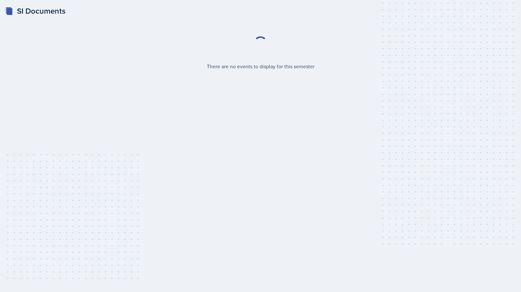
select select "2bed604d-1099-4043-b1bc-2365e8740244"
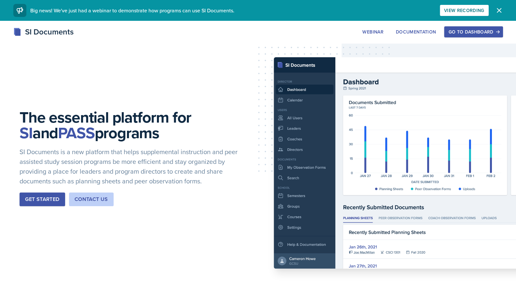
click at [452, 29] on div "Go to Dashboard" at bounding box center [473, 31] width 50 height 5
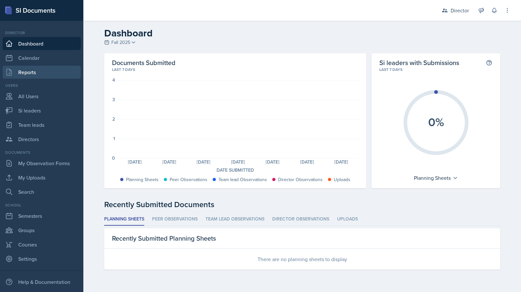
click at [54, 69] on link "Reports" at bounding box center [42, 72] width 78 height 13
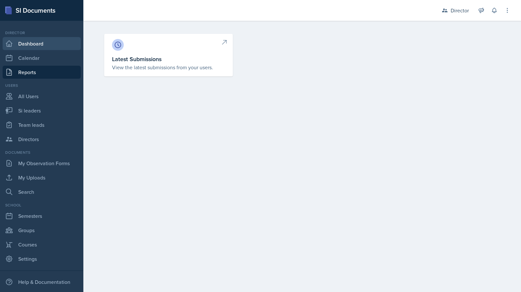
click at [61, 43] on link "Dashboard" at bounding box center [42, 43] width 78 height 13
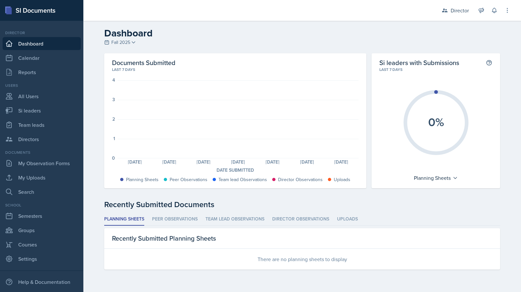
click at [166, 179] on div at bounding box center [165, 179] width 3 height 3
click at [44, 169] on link "My Observation Forms" at bounding box center [42, 163] width 78 height 13
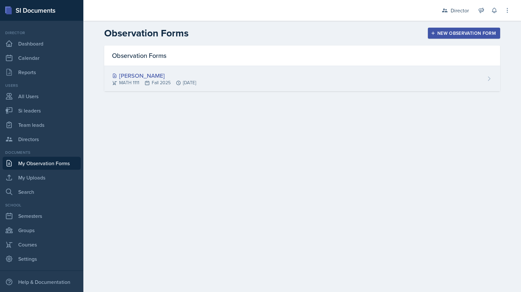
click at [181, 90] on div "[PERSON_NAME] MATH 1111 Fall 2025 [DATE]" at bounding box center [302, 78] width 396 height 25
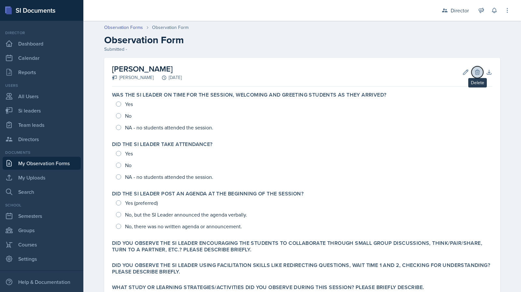
click at [480, 72] on button "Delete" at bounding box center [478, 72] width 12 height 12
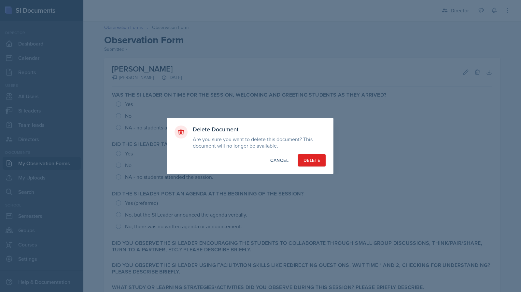
click at [311, 168] on div "Delete Document Are you sure you want to delete this document? This document wi…" at bounding box center [250, 146] width 167 height 57
click at [314, 157] on div "Delete" at bounding box center [312, 160] width 17 height 7
click at [46, 188] on div at bounding box center [260, 146] width 521 height 292
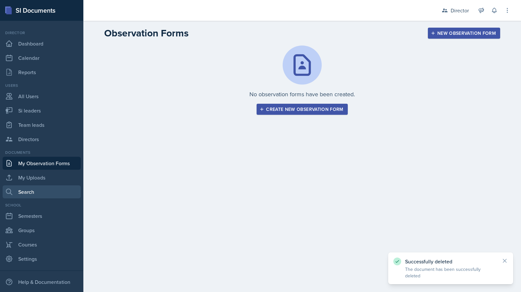
scroll to position [22, 0]
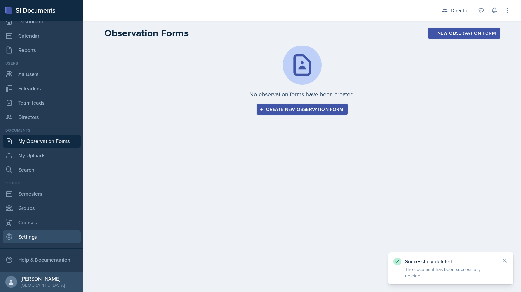
click at [35, 241] on link "Settings" at bounding box center [42, 237] width 78 height 13
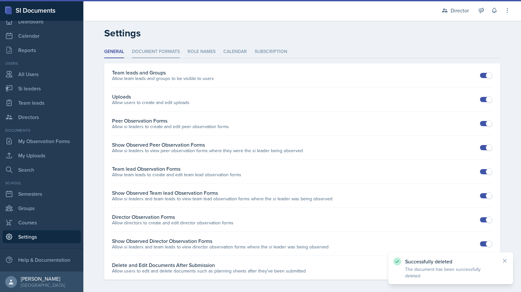
click at [169, 50] on li "Document Formats" at bounding box center [156, 52] width 48 height 13
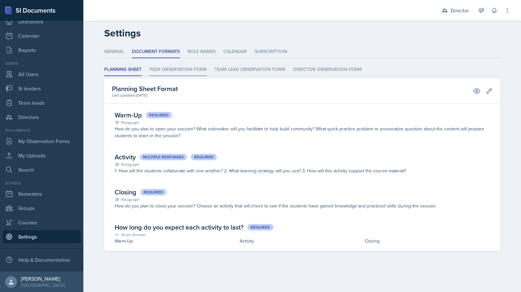
click at [189, 67] on li "Peer Observation Form" at bounding box center [177, 70] width 57 height 13
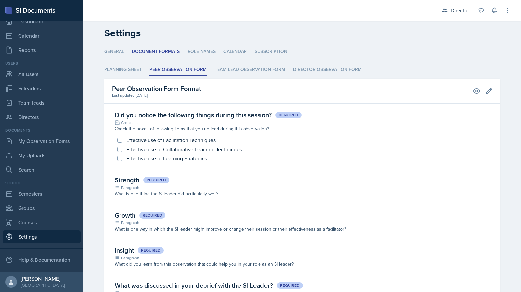
scroll to position [27, 0]
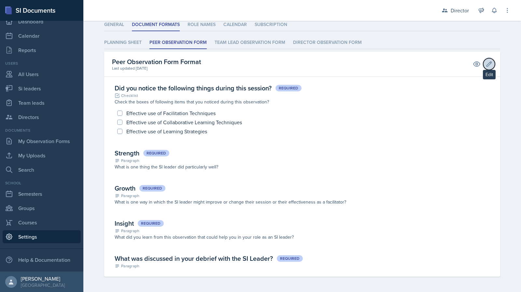
click at [486, 64] on icon at bounding box center [489, 64] width 7 height 7
select select "4"
select select "1"
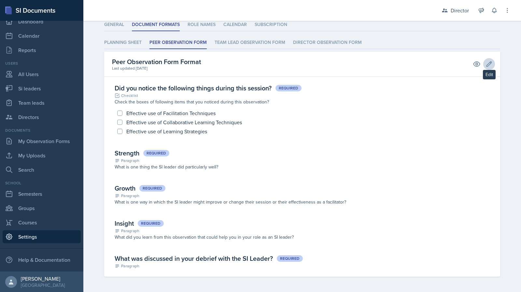
select select "1"
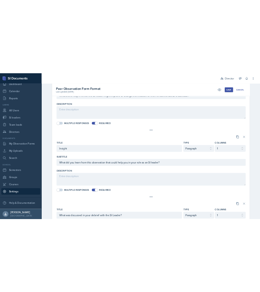
scroll to position [578, 0]
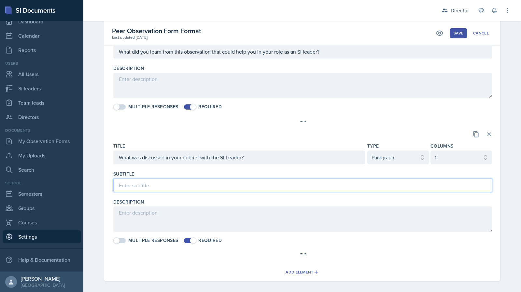
click at [250, 184] on input at bounding box center [302, 186] width 379 height 14
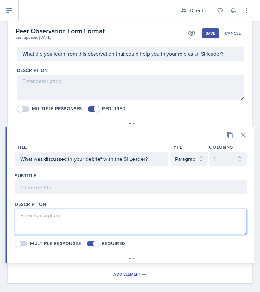
click at [109, 211] on textarea at bounding box center [131, 222] width 232 height 26
paste textarea "[URL][DOMAIN_NAME]"
type textarea "When conducting an observation, [URL][DOMAIN_NAME]"
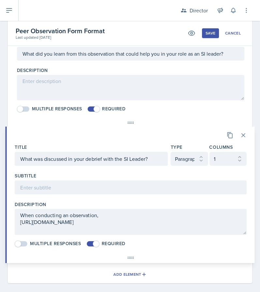
click at [205, 38] on div "Peer Observation Form Format Last updated [DATE] Preview Save Cancel" at bounding box center [130, 33] width 244 height 25
click at [205, 37] on button "Save" at bounding box center [210, 33] width 17 height 10
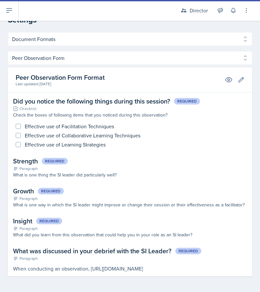
scroll to position [13, 0]
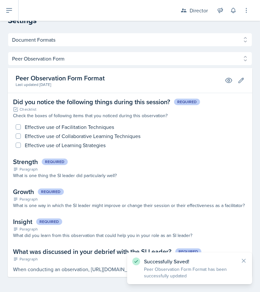
click at [92, 279] on div "General Document Formats Role Names Calendar Subscription General Document Form…" at bounding box center [130, 163] width 260 height 260
click at [242, 258] on icon at bounding box center [243, 261] width 7 height 7
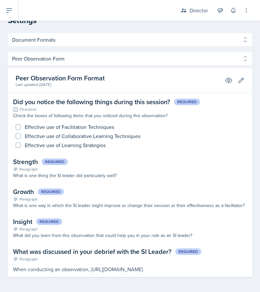
click at [160, 271] on div "When conducting an observation, [URL][DOMAIN_NAME]" at bounding box center [130, 269] width 234 height 8
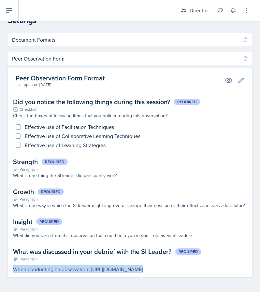
click at [160, 271] on div "When conducting an observation, [URL][DOMAIN_NAME]" at bounding box center [130, 269] width 234 height 8
click at [183, 269] on div "When conducting an observation, [URL][DOMAIN_NAME]" at bounding box center [130, 269] width 234 height 8
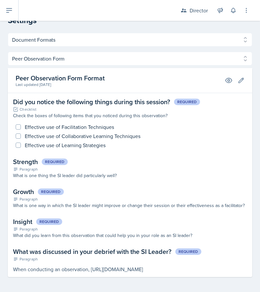
scroll to position [0, 0]
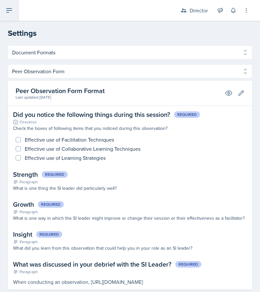
click at [17, 7] on button at bounding box center [9, 10] width 19 height 21
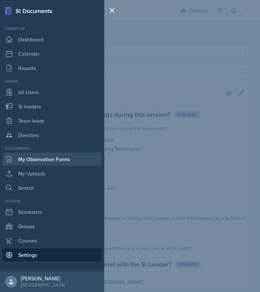
click at [51, 159] on link "My Observation Forms" at bounding box center [52, 159] width 99 height 13
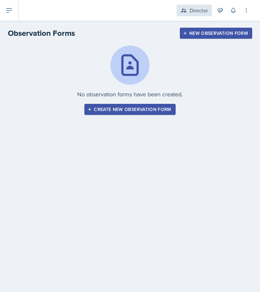
click at [200, 13] on div "Director" at bounding box center [199, 11] width 18 height 8
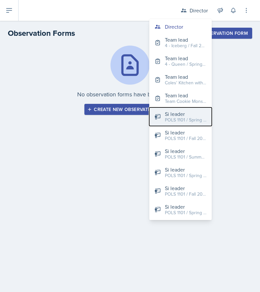
click at [192, 119] on div "POLS 1101 / Spring 2022" at bounding box center [186, 120] width 42 height 7
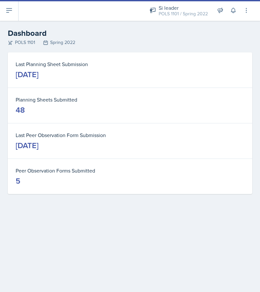
click at [19, 18] on div "Si leader POLS 1101 / Spring 2022 Director Team lead 4 - Iceberg / Fall 2022 Te…" at bounding box center [139, 10] width 241 height 21
click at [15, 13] on button at bounding box center [9, 10] width 19 height 21
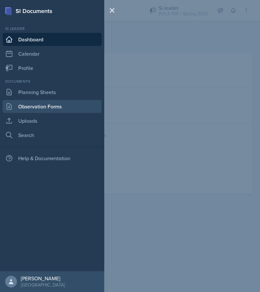
click at [44, 101] on link "Observation Forms" at bounding box center [52, 106] width 99 height 13
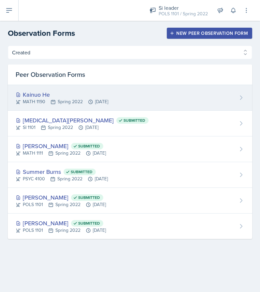
click at [163, 90] on div "Kainuo He MATH 1190 Spring 2022 [DATE]" at bounding box center [130, 98] width 244 height 26
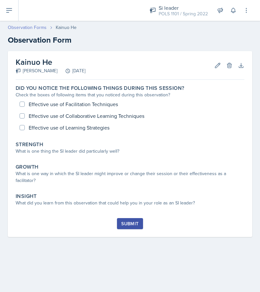
click at [34, 28] on link "Observation Forms" at bounding box center [27, 27] width 39 height 7
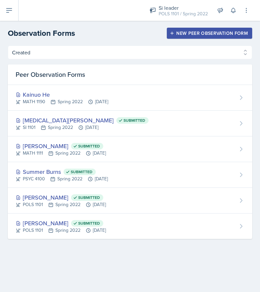
click at [193, 26] on header "Observation Forms New Peer Observation Form" at bounding box center [130, 33] width 260 height 25
click at [189, 31] on div "New Peer Observation Form" at bounding box center [209, 33] width 77 height 5
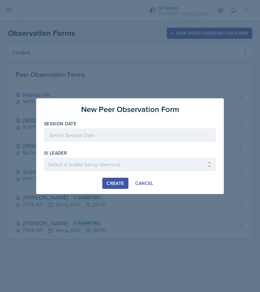
click at [125, 135] on div at bounding box center [130, 135] width 172 height 14
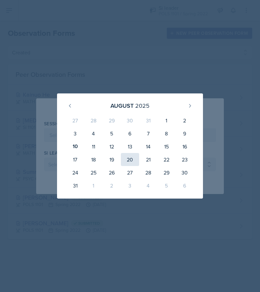
click at [126, 164] on div "20" at bounding box center [130, 159] width 18 height 13
type input "[DATE]"
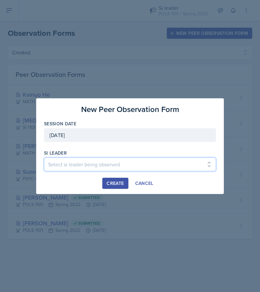
click at [108, 161] on select "Select si leader being observed [PERSON_NAME] / PHYS 1111 / 3 -DIP 'n DOTS [PER…" at bounding box center [130, 165] width 172 height 14
select select "1649fc09-113c-404f-bc03-9a74f43a1203"
click at [44, 158] on select "Select si leader being observed [PERSON_NAME] / PHYS 1111 / 3 -DIP 'n DOTS [PER…" at bounding box center [130, 165] width 172 height 14
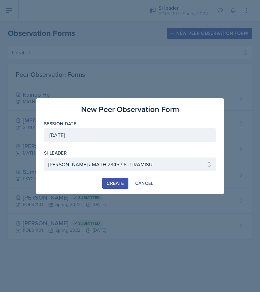
click at [109, 183] on div "Create" at bounding box center [114, 183] width 17 height 5
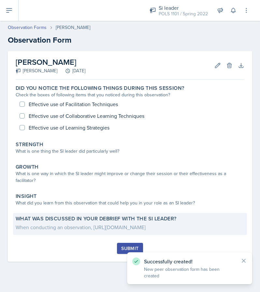
click at [154, 223] on div "When conducting an observation, [URL][DOMAIN_NAME]" at bounding box center [130, 227] width 229 height 8
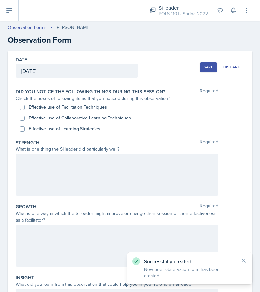
scroll to position [122, 0]
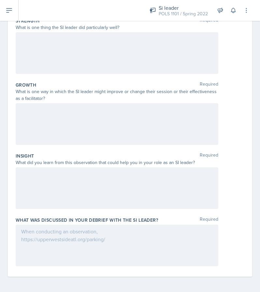
click at [109, 245] on div at bounding box center [117, 246] width 203 height 42
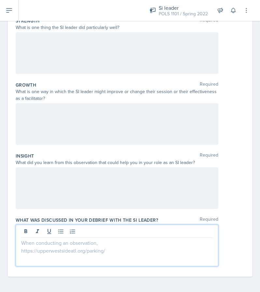
scroll to position [0, 0]
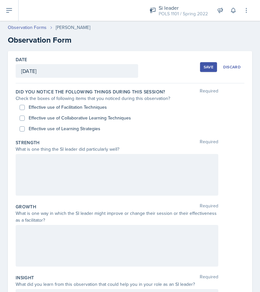
click at [240, 66] on div "Date [DATE] [DATE] 27 28 29 30 31 1 2 3 4 5 6 7 8 9 10 11 12 13 14 15 16 17 18 …" at bounding box center [130, 224] width 244 height 347
click at [231, 67] on div "Discard" at bounding box center [232, 66] width 18 height 5
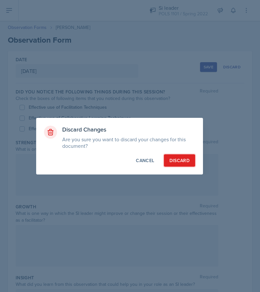
click at [183, 161] on div "Discard" at bounding box center [179, 160] width 20 height 7
click at [179, 14] on div at bounding box center [130, 146] width 260 height 292
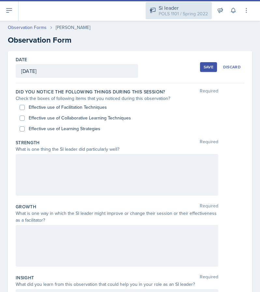
click at [183, 10] on div "POLS 1101 / Spring 2022" at bounding box center [183, 13] width 49 height 7
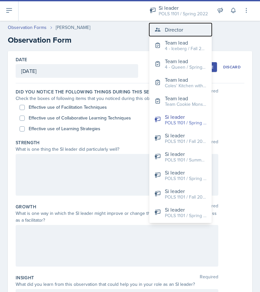
click at [177, 34] on button "Director" at bounding box center [180, 29] width 63 height 13
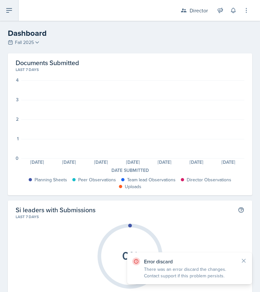
click at [11, 12] on icon at bounding box center [9, 11] width 8 height 8
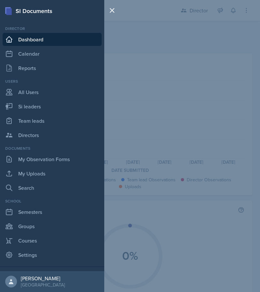
click at [57, 262] on nav "Director Dashboard Calendar Reports Users All Users Si leaders Team leads Direc…" at bounding box center [52, 159] width 104 height 267
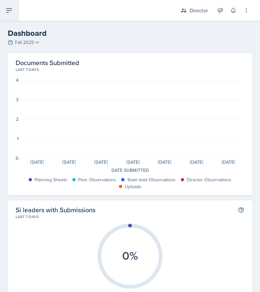
click at [18, 5] on button at bounding box center [9, 10] width 19 height 21
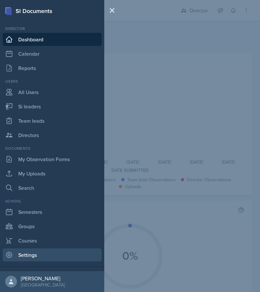
scroll to position [21, 0]
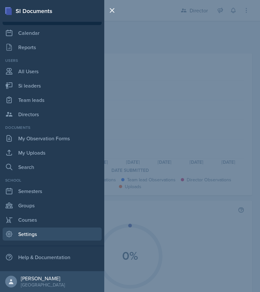
click at [38, 234] on link "Settings" at bounding box center [52, 234] width 99 height 13
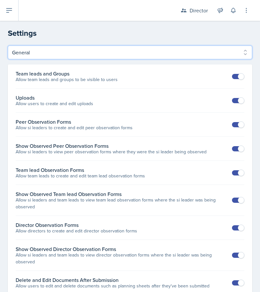
click at [73, 57] on select "General Document Formats Role Names Calendar Subscription" at bounding box center [130, 53] width 244 height 14
select select "Document Formats"
click at [8, 46] on select "General Document Formats Role Names Calendar Subscription" at bounding box center [130, 53] width 244 height 14
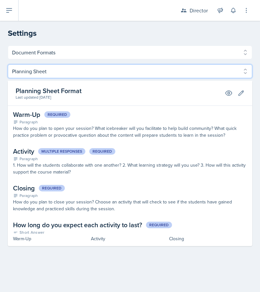
click at [165, 72] on select "Planning Sheet Peer Observation Form Team lead Observation Form Director Observ…" at bounding box center [130, 71] width 244 height 14
select select "Peer Observation Form"
click at [8, 64] on select "Planning Sheet Peer Observation Form Team lead Observation Form Director Observ…" at bounding box center [130, 71] width 244 height 14
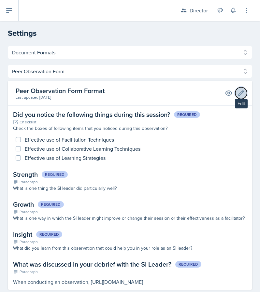
click at [238, 94] on icon at bounding box center [241, 93] width 7 height 7
select select "4"
select select "1"
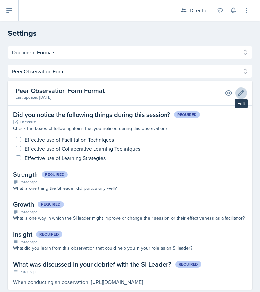
select select "1"
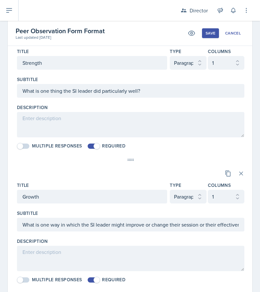
scroll to position [288, 0]
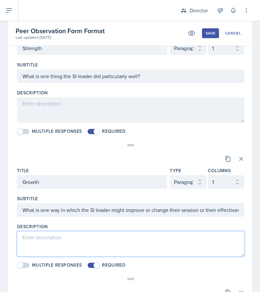
click at [89, 247] on textarea at bounding box center [130, 243] width 227 height 25
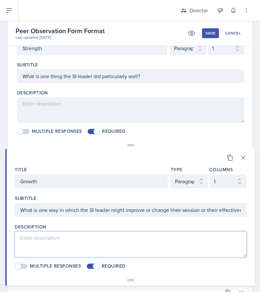
scroll to position [580, 0]
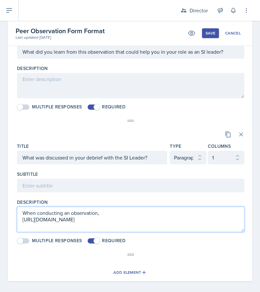
drag, startPoint x: 115, startPoint y: 216, endPoint x: 22, endPoint y: 201, distance: 93.8
click at [22, 201] on div "Description When conducting an observation, [URL][DOMAIN_NAME]" at bounding box center [130, 215] width 227 height 33
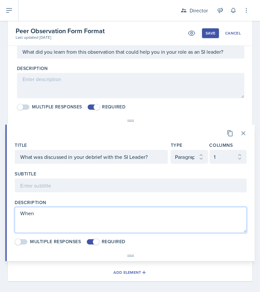
type textarea "When"
click at [77, 207] on textarea "When debriefing with your" at bounding box center [131, 220] width 232 height 26
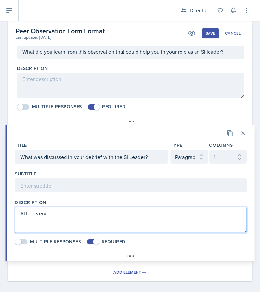
type textarea "After"
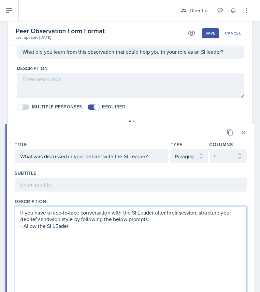
drag, startPoint x: 239, startPoint y: 227, endPoint x: 244, endPoint y: 308, distance: 80.9
click at [244, 292] on html "SI Documents Director Dashboard Calendar Reports Users All Users Si leaders Tea…" at bounding box center [130, 146] width 260 height 292
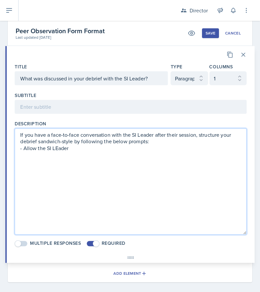
scroll to position [659, 0]
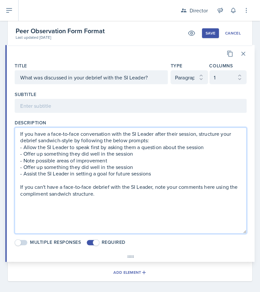
drag, startPoint x: 106, startPoint y: 191, endPoint x: 13, endPoint y: 129, distance: 112.3
click at [13, 129] on div "Title What was discussed in your debrief with the SI Leader? Type Select elemen…" at bounding box center [131, 154] width 248 height 194
type textarea "If you have a face-to-face conversation with the SI Leader after their session,…"
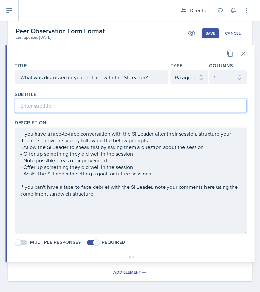
click at [48, 99] on input at bounding box center [131, 106] width 232 height 14
paste input "If you have a face-to-face conversation with the SI Leader after their session,…"
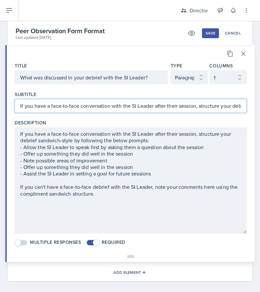
scroll to position [0, 1032]
type input "If you have a face-to-face conversation with the SI Leader after their session,…"
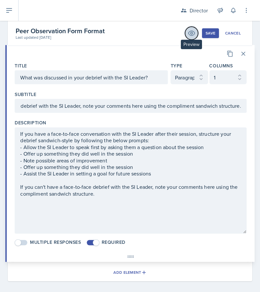
scroll to position [0, 0]
click at [192, 34] on button "Preview" at bounding box center [191, 33] width 13 height 13
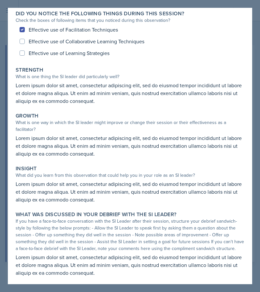
scroll to position [34, 0]
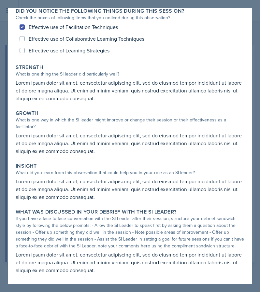
click at [253, 178] on div at bounding box center [130, 146] width 260 height 292
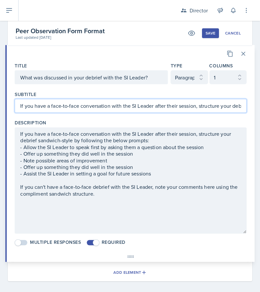
click at [208, 101] on input "If you have a face-to-face conversation with the SI Leader after their session,…" at bounding box center [131, 106] width 232 height 14
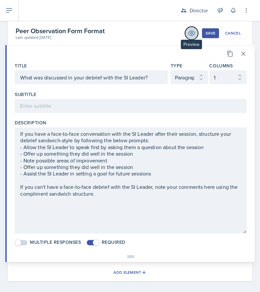
click at [189, 36] on icon at bounding box center [192, 33] width 8 height 8
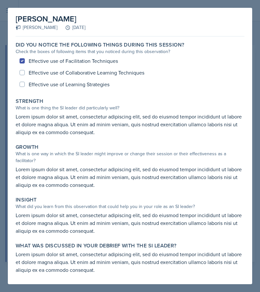
click at [251, 174] on div "[PERSON_NAME] [PERSON_NAME] [DATE] Autosaving Did you notice the following thin…" at bounding box center [130, 146] width 244 height 277
click at [208, 10] on div at bounding box center [130, 146] width 260 height 292
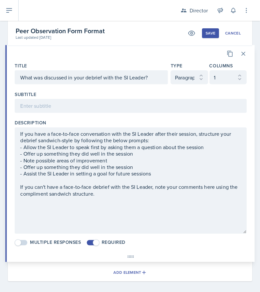
click at [207, 33] on div "Save" at bounding box center [211, 33] width 10 height 5
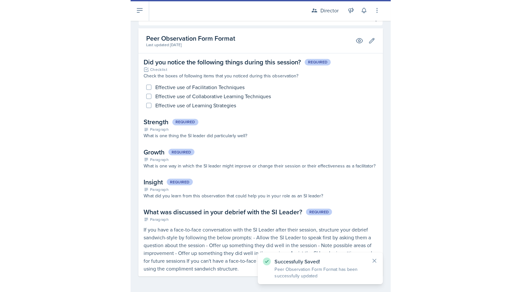
scroll to position [52, 0]
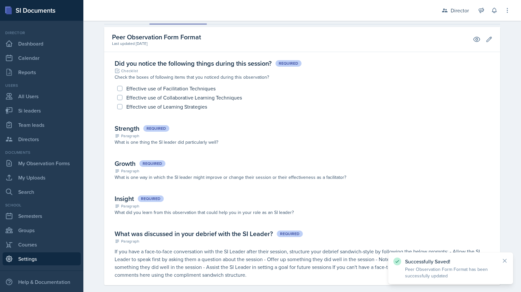
click at [292, 17] on div at bounding box center [257, 10] width 336 height 21
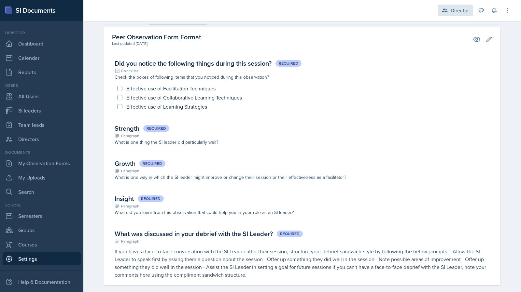
click at [453, 14] on div "Director" at bounding box center [460, 11] width 18 height 8
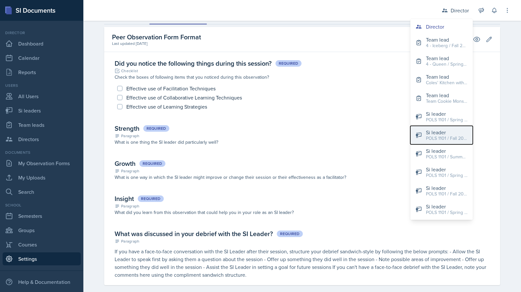
click at [439, 132] on div "Si leader" at bounding box center [447, 133] width 42 height 8
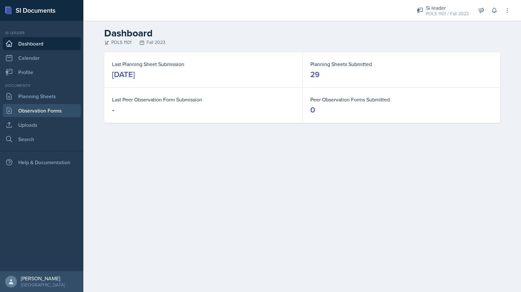
click at [45, 108] on link "Observation Forms" at bounding box center [42, 110] width 78 height 13
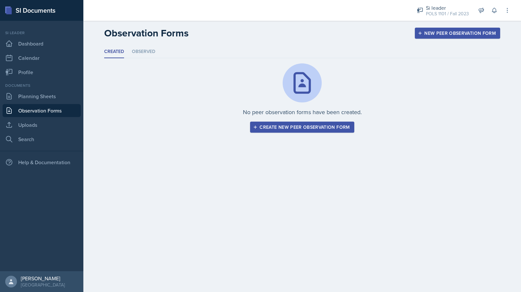
click at [301, 119] on div "No peer observation forms have been created. Create new peer observation form" at bounding box center [302, 98] width 396 height 69
click at [289, 129] on div "Create new peer observation form" at bounding box center [301, 127] width 95 height 5
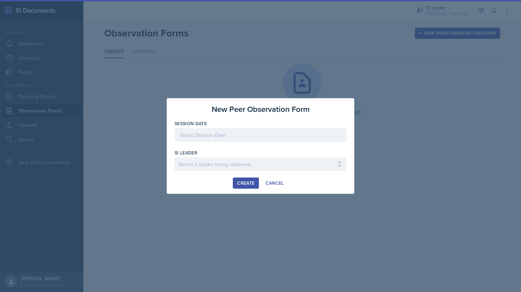
click at [281, 133] on div at bounding box center [261, 135] width 172 height 14
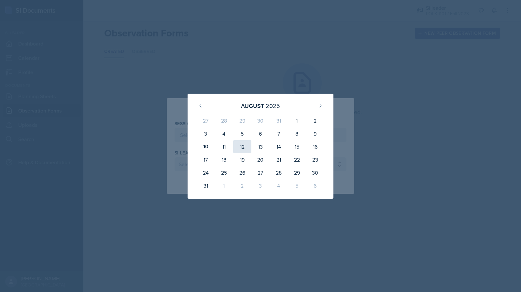
click at [244, 151] on div "12" at bounding box center [242, 146] width 18 height 13
type input "[DATE]"
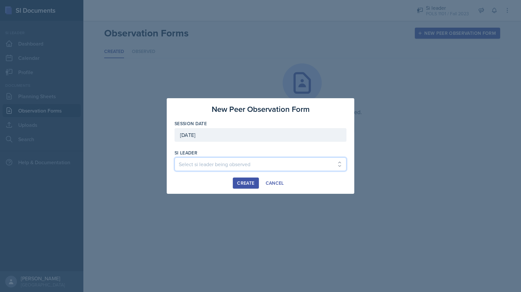
click at [240, 166] on select "Select si leader being observed [PERSON_NAME] / MATH 1111 / Math Moms [PERSON_N…" at bounding box center [261, 165] width 172 height 14
select select "63a09e2d-d096-417f-b899-8bfd4259092c"
click at [175, 158] on select "Select si leader being observed [PERSON_NAME] / MATH 1111 / Math Moms [PERSON_N…" at bounding box center [261, 165] width 172 height 14
click at [247, 185] on div "Create" at bounding box center [245, 183] width 17 height 5
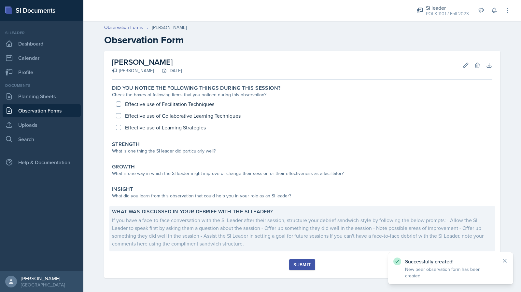
click at [249, 222] on div "If you have a face-to-face conversation with the SI Leader after their session,…" at bounding box center [302, 232] width 380 height 31
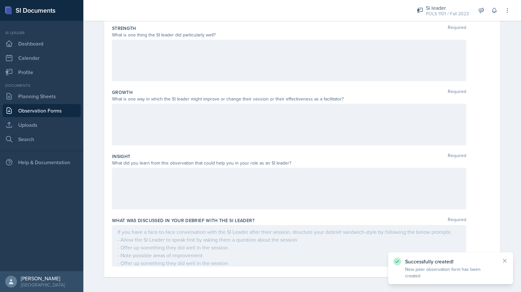
click at [249, 250] on div at bounding box center [289, 246] width 354 height 42
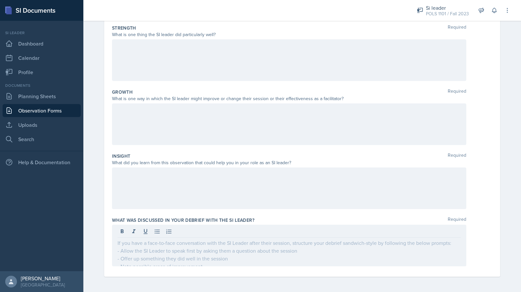
click at [263, 207] on div at bounding box center [289, 189] width 354 height 42
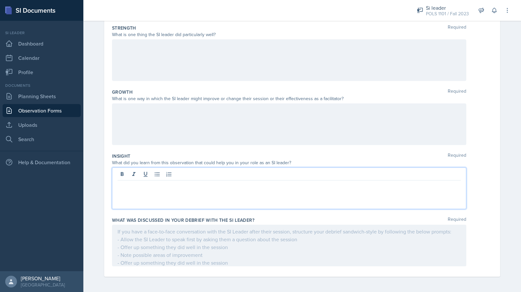
scroll to position [0, 0]
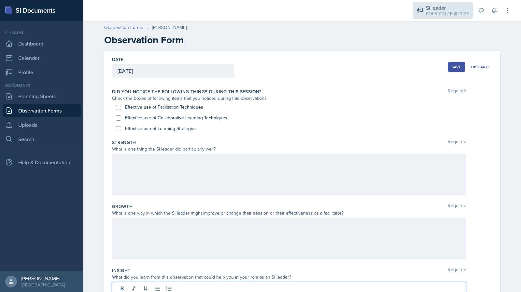
click at [448, 10] on div "POLS 1101 / Fall 2023" at bounding box center [447, 13] width 43 height 7
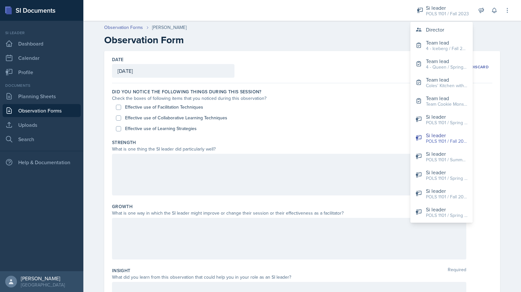
click at [440, 22] on div "Director Team lead 4 - Iceberg / Fall 2022 Team lead 4 - Queen / Spring 2023 Te…" at bounding box center [441, 122] width 63 height 201
click at [436, 33] on div "Director" at bounding box center [435, 30] width 18 height 8
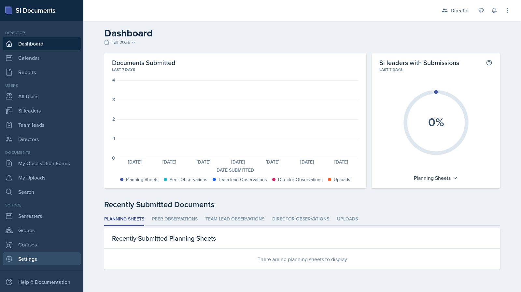
click at [59, 255] on link "Settings" at bounding box center [42, 259] width 78 height 13
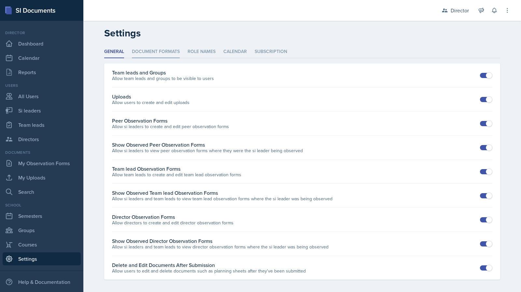
click at [149, 52] on li "Document Formats" at bounding box center [156, 52] width 48 height 13
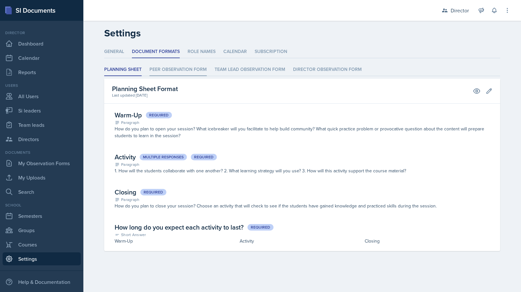
click at [182, 66] on li "Peer Observation Form" at bounding box center [177, 70] width 57 height 13
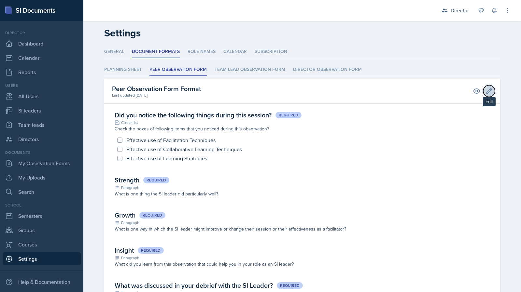
click at [486, 90] on icon at bounding box center [489, 91] width 7 height 7
select select "4"
select select "1"
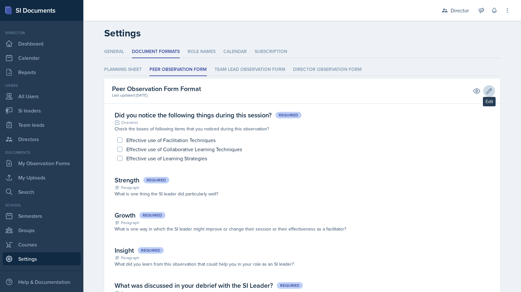
select select "1"
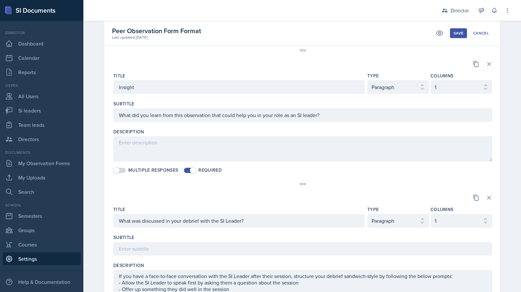
scroll to position [578, 0]
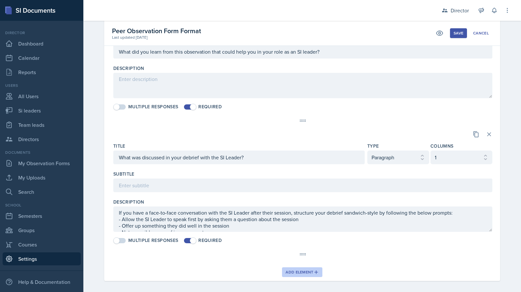
click at [314, 270] on icon "button" at bounding box center [316, 272] width 5 height 5
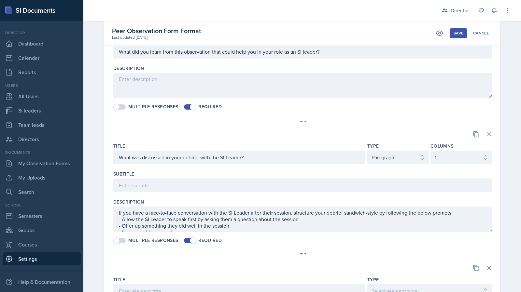
scroll to position [711, 0]
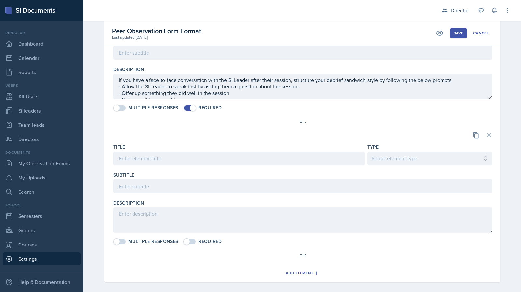
click at [382, 165] on div at bounding box center [429, 168] width 125 height 7
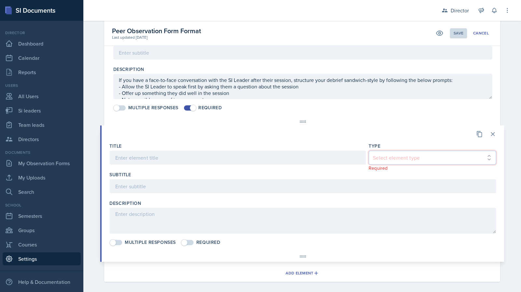
click at [386, 153] on select "Select element type Paragraph Short Answer Multiple Choice Checklist" at bounding box center [433, 158] width 128 height 14
select select "2"
click at [369, 151] on select "Select element type Paragraph Short Answer Multiple Choice Checklist" at bounding box center [433, 158] width 128 height 14
select select "1"
click at [492, 138] on div "Title Type Select element type Paragraph Short Answer Multiple Choice Checklist…" at bounding box center [303, 195] width 403 height 114
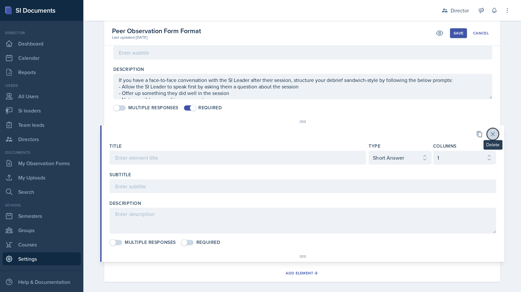
click at [491, 132] on icon at bounding box center [492, 134] width 7 height 7
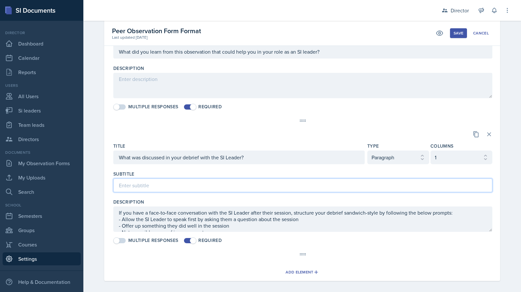
click at [256, 179] on input at bounding box center [302, 186] width 379 height 14
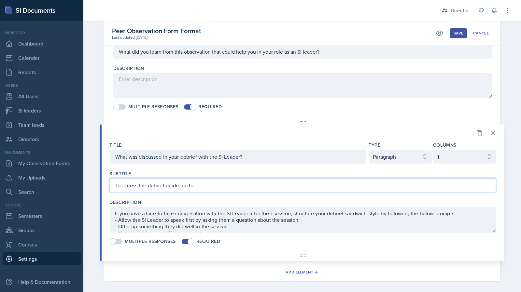
paste input "[URL][DOMAIN_NAME]"
click at [209, 181] on input "To access the debrief guide, go to [URL][DOMAIN_NAME]" at bounding box center [302, 185] width 387 height 14
click at [221, 182] on input "To access the debrief guide, go to [DOMAIN_NAME][URL]" at bounding box center [302, 185] width 387 height 14
click at [273, 183] on input "To access the debrief guide, go to [DOMAIN_NAME][URL]" at bounding box center [302, 185] width 387 height 14
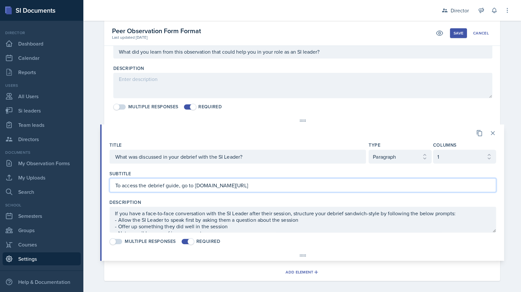
drag, startPoint x: 280, startPoint y: 181, endPoint x: 194, endPoint y: 181, distance: 86.3
click at [194, 181] on input "To access the debrief guide, go to [DOMAIN_NAME][URL]" at bounding box center [302, 185] width 387 height 14
type input "To access the debrief guide, go to [DOMAIN_NAME][URL]"
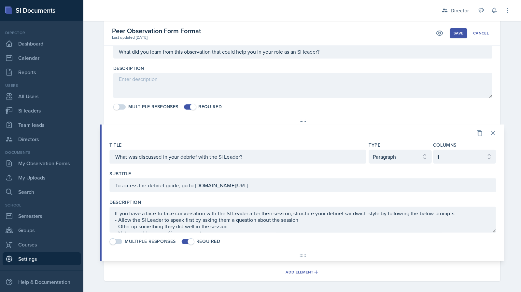
click at [237, 165] on div at bounding box center [237, 167] width 256 height 7
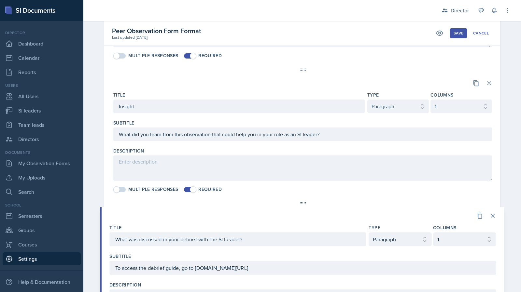
scroll to position [495, 0]
click at [278, 269] on input "To access the debrief guide, go to [DOMAIN_NAME][URL]" at bounding box center [302, 269] width 387 height 14
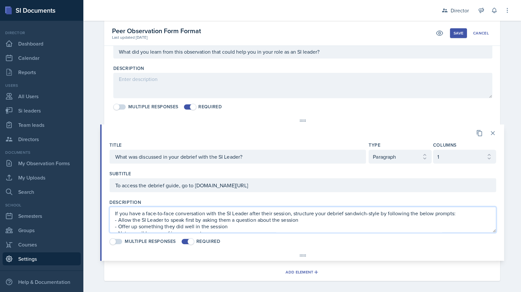
click at [315, 214] on textarea "If you have a face-to-face conversation with the SI Leader after their session,…" at bounding box center [302, 220] width 387 height 26
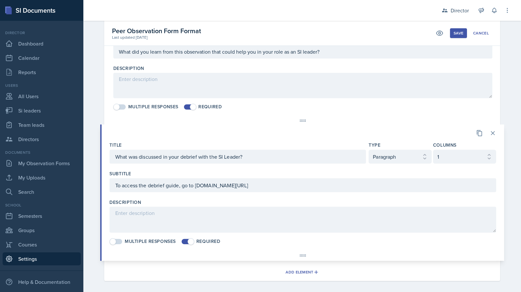
click at [461, 30] on button "Save" at bounding box center [458, 33] width 17 height 10
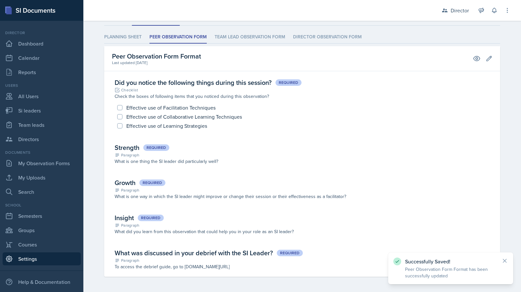
scroll to position [0, 0]
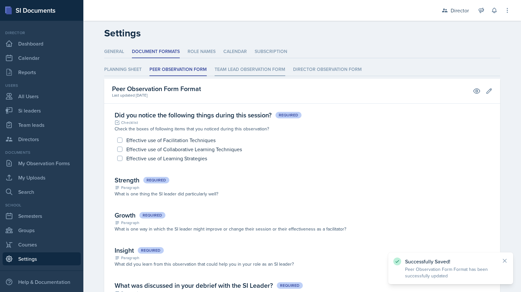
click at [238, 67] on li "Team lead Observation Form" at bounding box center [250, 70] width 71 height 13
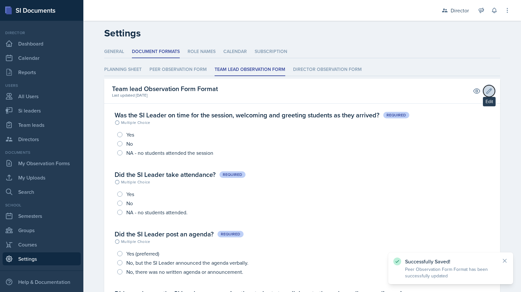
click at [488, 95] on button "Edit" at bounding box center [489, 91] width 12 height 12
select select "3"
select select "1"
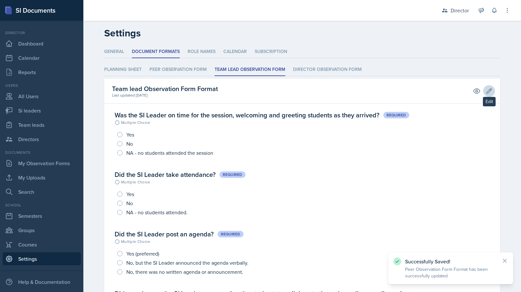
select select "1"
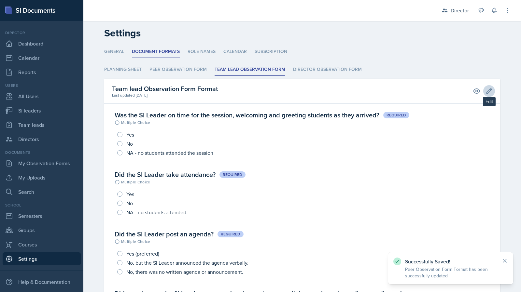
select select "2"
select select "1"
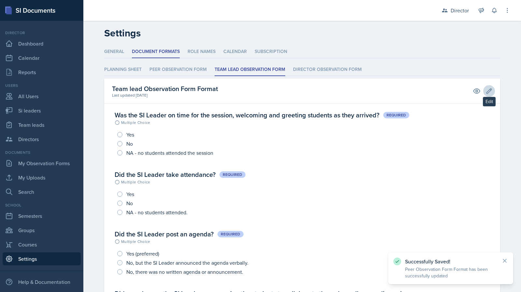
select select "1"
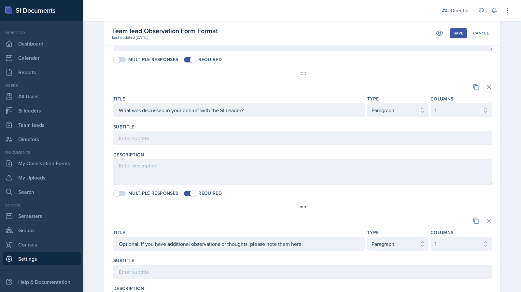
scroll to position [1426, 0]
click at [250, 131] on input at bounding box center [302, 138] width 379 height 14
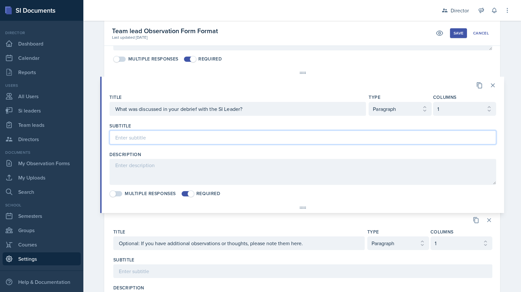
paste input "To access the debrief guide, go to [DOMAIN_NAME][URL]"
type input "To access the debrief guide, go to [DOMAIN_NAME][URL]"
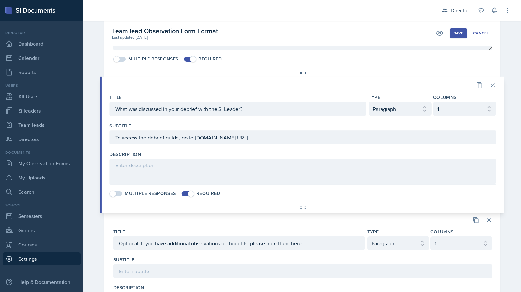
click at [457, 31] on div "Save" at bounding box center [459, 33] width 10 height 5
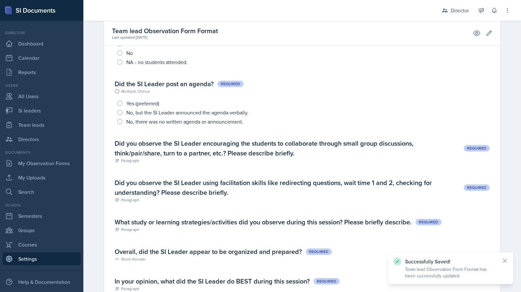
scroll to position [0, 0]
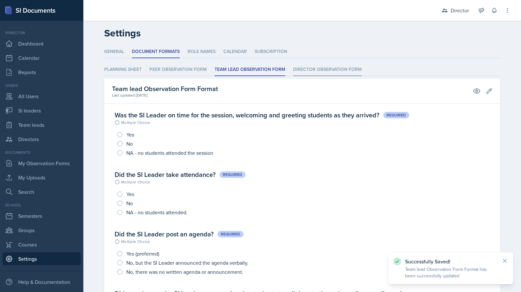
click at [312, 74] on li "Director Observation Form" at bounding box center [327, 70] width 69 height 13
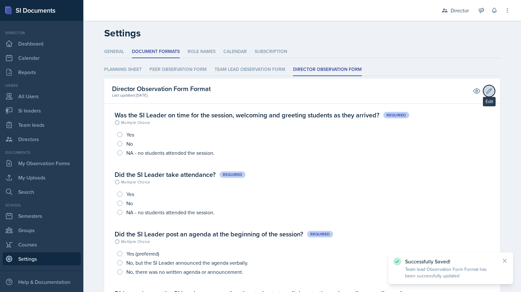
click at [490, 91] on button "Edit" at bounding box center [489, 91] width 12 height 12
select select "3"
select select "1"
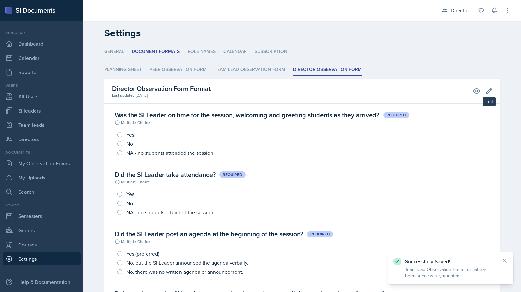
select select "1"
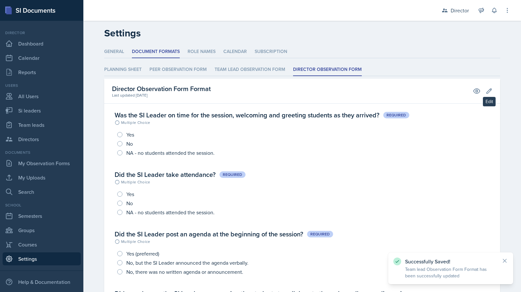
select select "3"
select select "1"
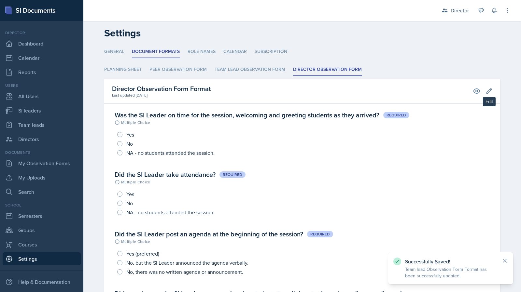
select select "1"
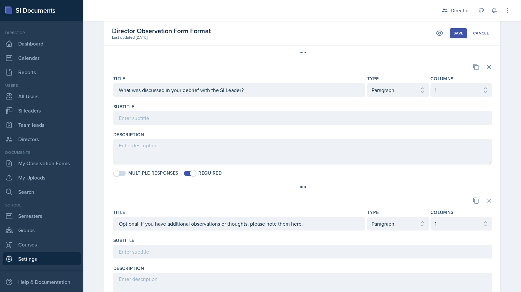
scroll to position [1510, 0]
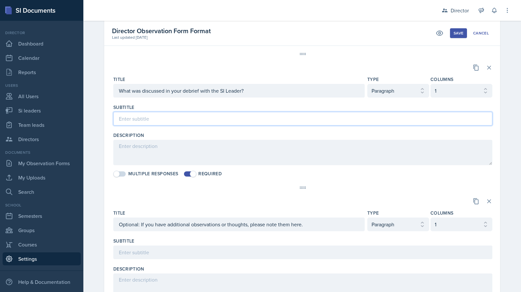
click at [240, 112] on input at bounding box center [302, 119] width 379 height 14
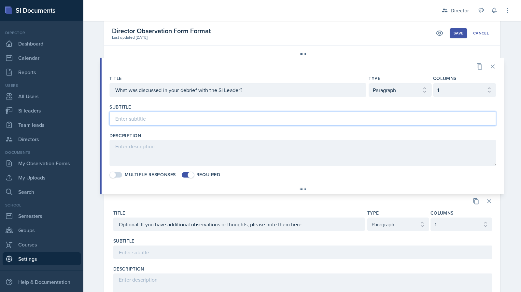
paste input "To access the debrief guide, go to [DOMAIN_NAME][URL]"
type input "To access the debrief guide, go to [DOMAIN_NAME][URL]"
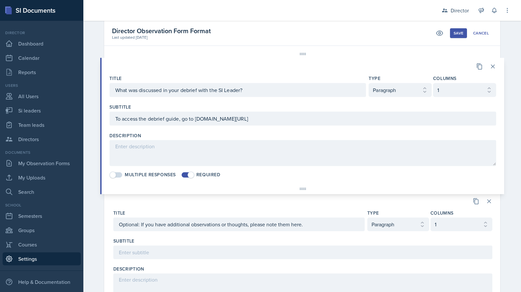
click at [451, 28] on button "Save" at bounding box center [458, 33] width 17 height 10
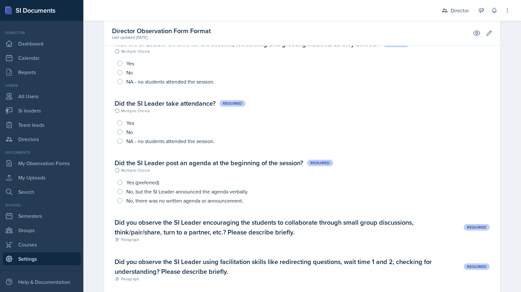
scroll to position [0, 0]
